Goal: Task Accomplishment & Management: Manage account settings

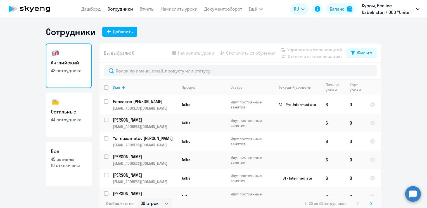
select select "30"
click at [62, 71] on p "43 сотрудника" at bounding box center [69, 71] width 36 height 6
click at [63, 116] on link "Остальные 44 сотрудника" at bounding box center [69, 115] width 46 height 45
select select "30"
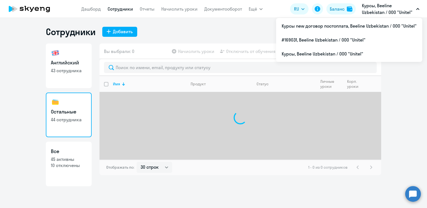
click at [368, 13] on p "Курсы, Beeline Uzbekistan / ООО "Unitel"" at bounding box center [388, 8] width 52 height 13
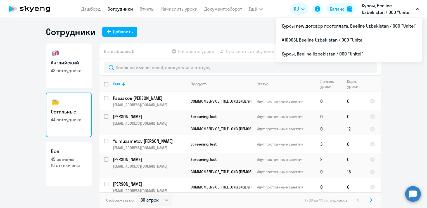
click at [411, 3] on p "Курсы, Beeline Uzbekistan / ООО "Unitel"" at bounding box center [388, 8] width 52 height 13
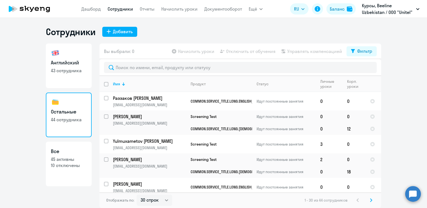
click at [389, 8] on p "Курсы, Beeline Uzbekistan / ООО "Unitel"" at bounding box center [388, 8] width 52 height 13
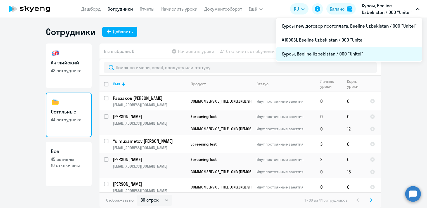
click at [296, 52] on li "Курсы, Beeline Uzbekistan / ООО "Unitel"" at bounding box center [349, 54] width 146 height 14
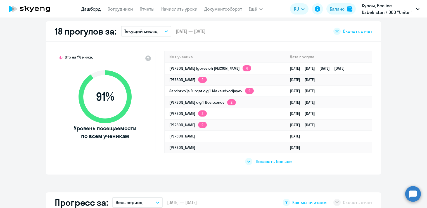
scroll to position [168, 0]
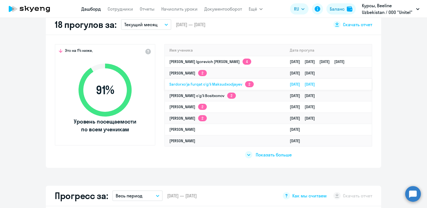
select select "30"
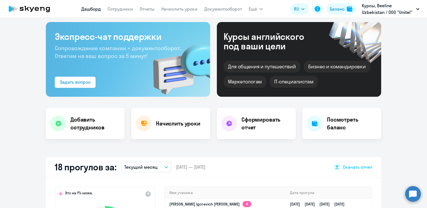
scroll to position [0, 0]
